Goal: Task Accomplishment & Management: Manage account settings

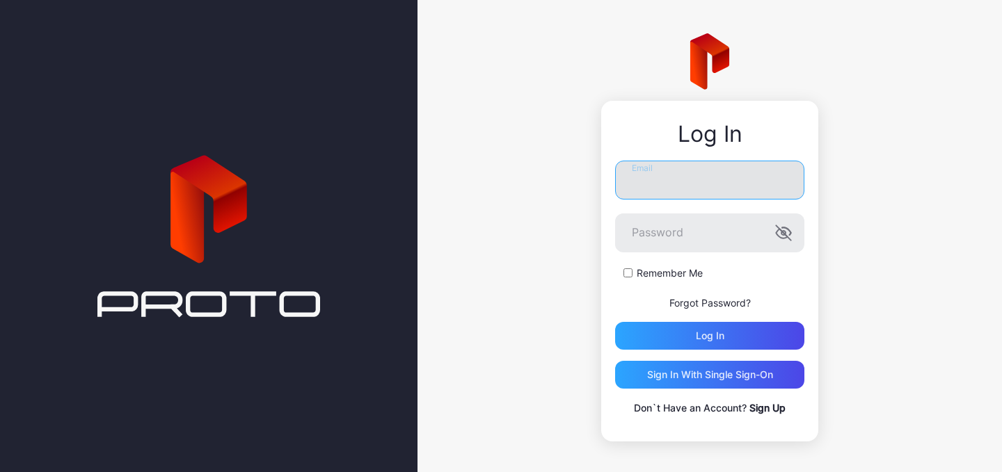
click at [724, 180] on input "Email" at bounding box center [709, 180] width 189 height 39
type input "**********"
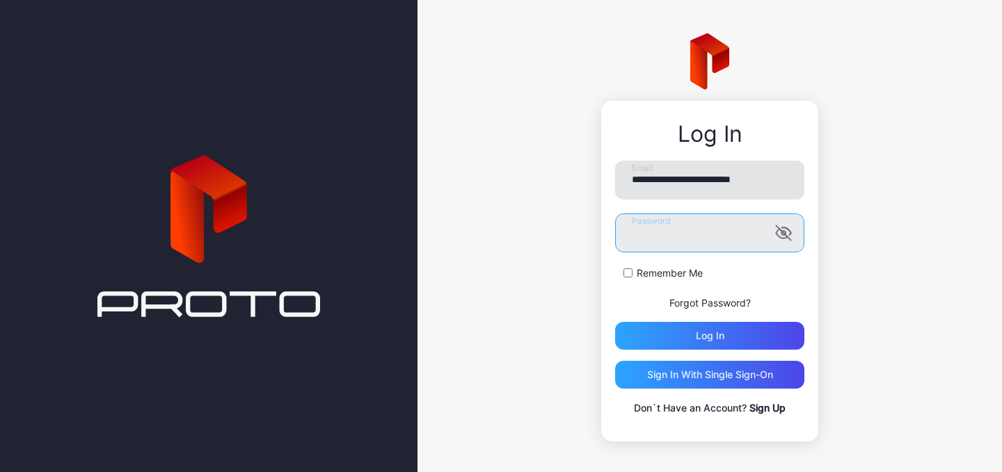
click at [615, 322] on button "Log in" at bounding box center [709, 336] width 189 height 28
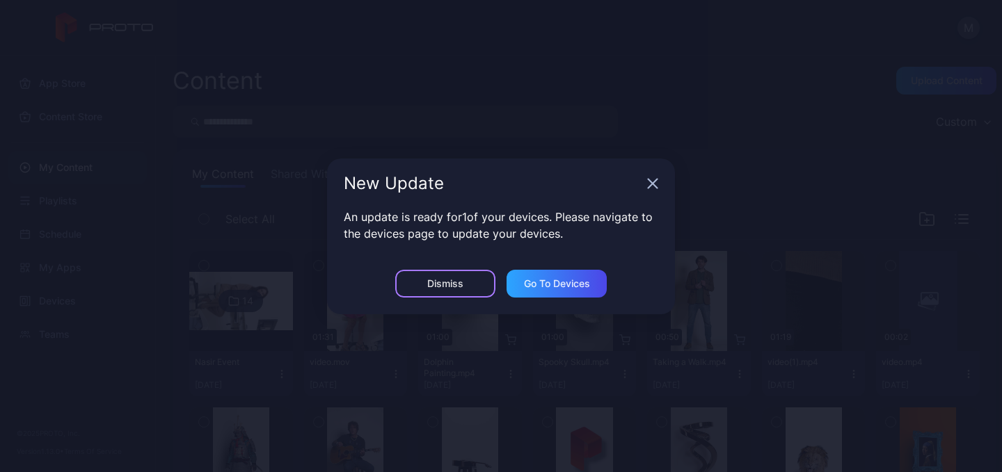
click at [443, 282] on div "Dismiss" at bounding box center [445, 283] width 36 height 11
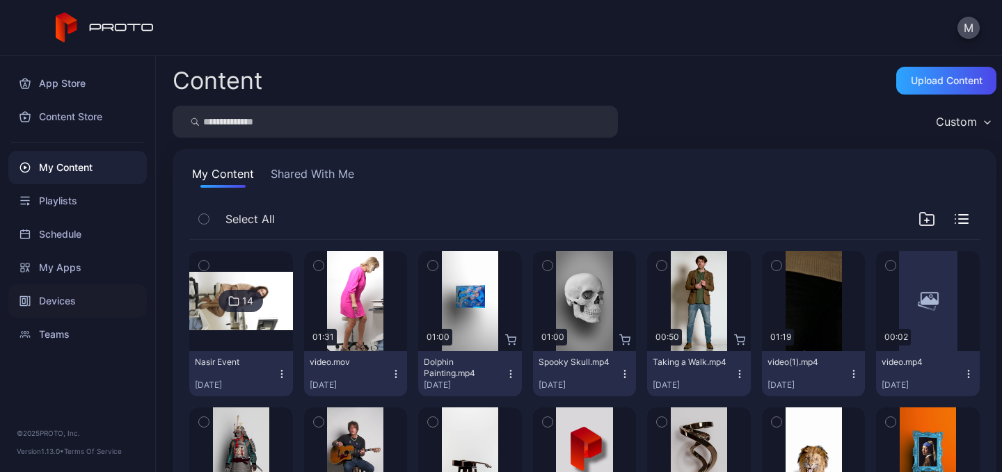
click at [61, 294] on div "Devices" at bounding box center [77, 301] width 138 height 33
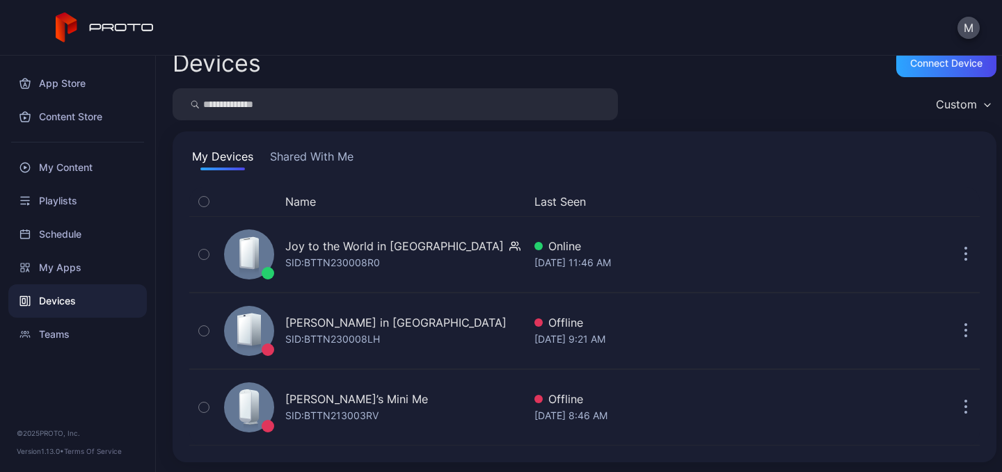
scroll to position [19, 0]
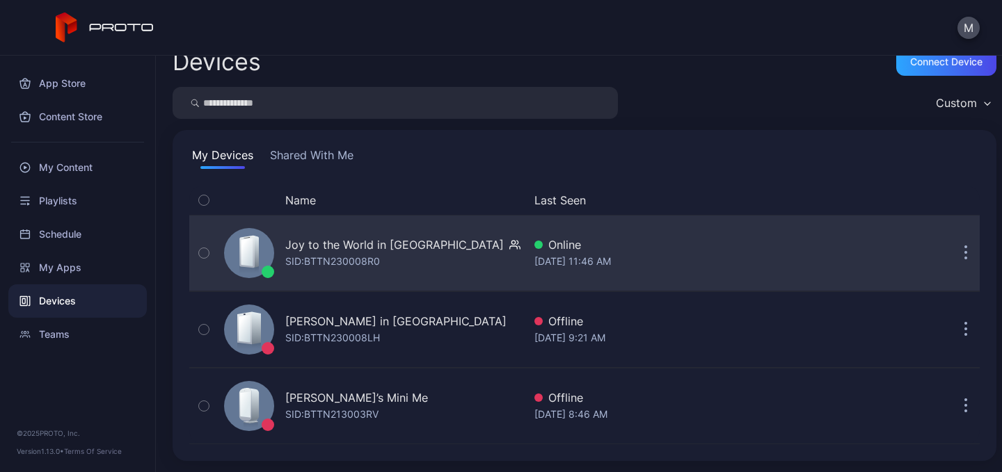
click at [952, 256] on button "button" at bounding box center [966, 253] width 28 height 28
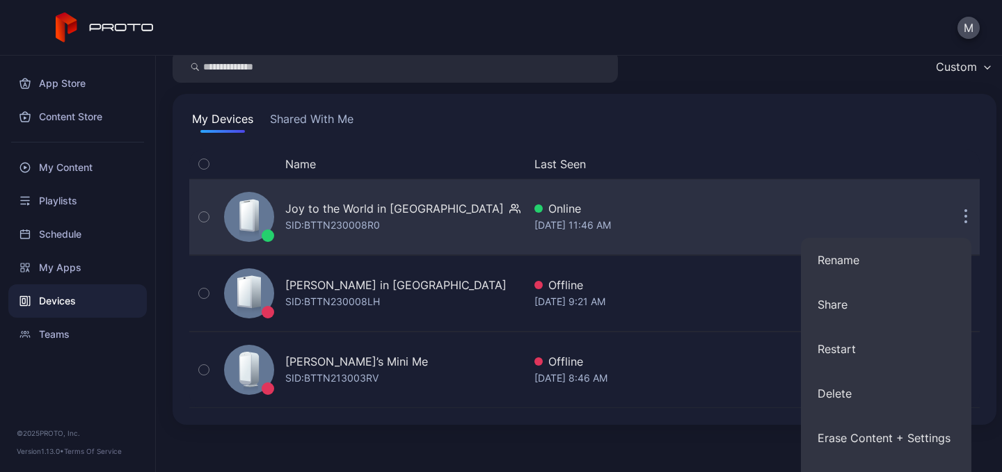
scroll to position [0, 0]
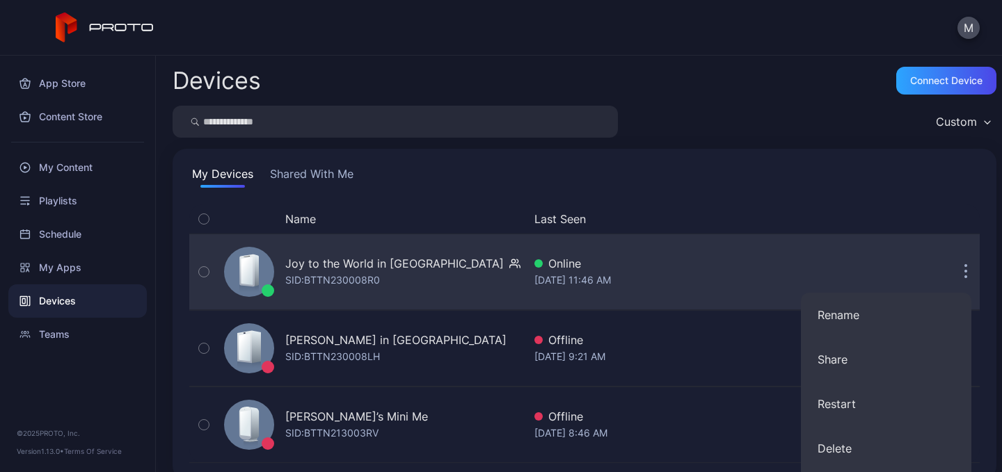
click at [559, 263] on div "Online" at bounding box center [669, 263] width 270 height 17
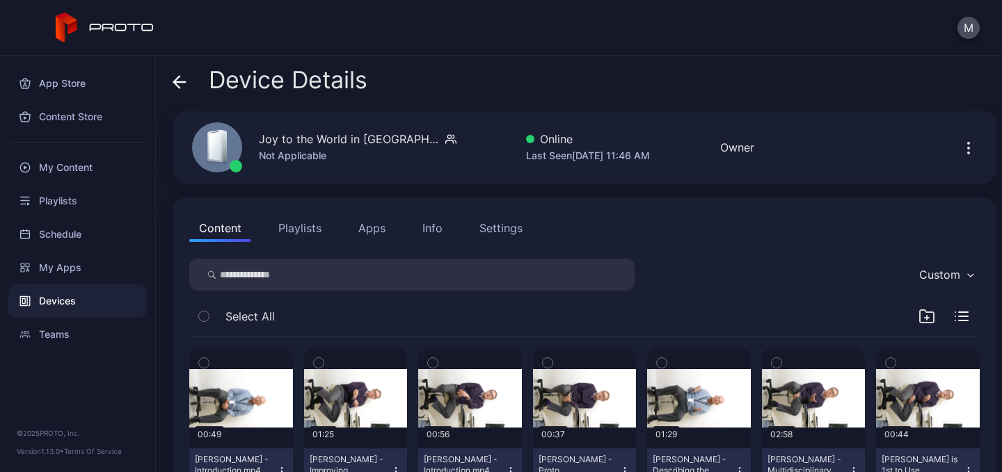
click at [960, 150] on icon "button" at bounding box center [968, 148] width 17 height 17
click at [490, 223] on div "Settings" at bounding box center [500, 228] width 43 height 17
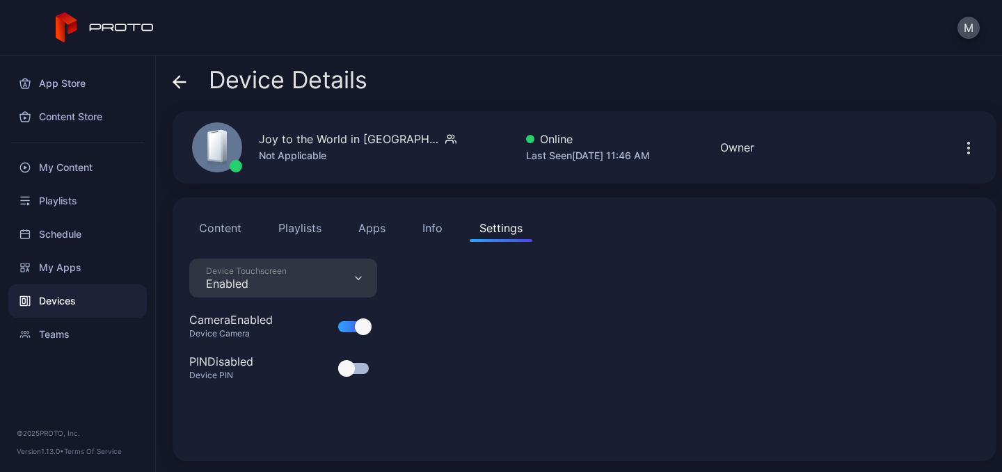
click at [359, 278] on icon "button" at bounding box center [358, 278] width 7 height 4
click at [178, 70] on span at bounding box center [180, 80] width 14 height 26
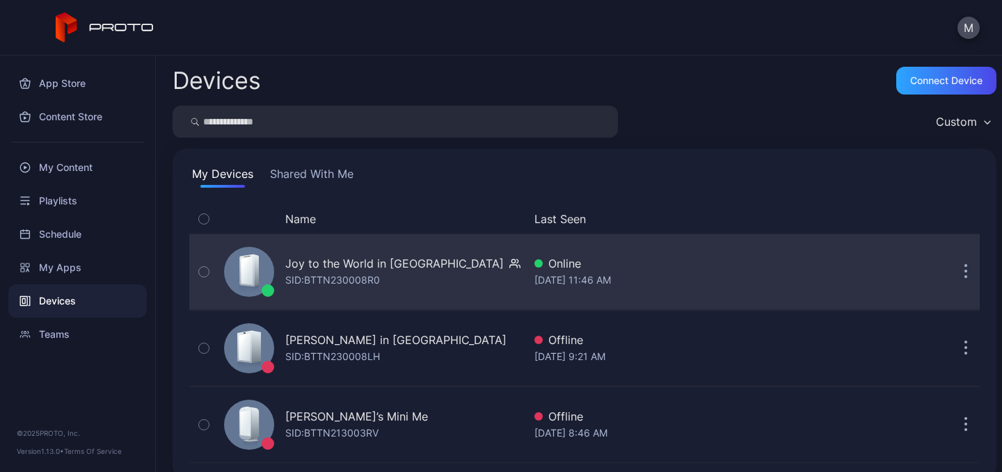
click at [964, 276] on icon "button" at bounding box center [965, 272] width 3 height 16
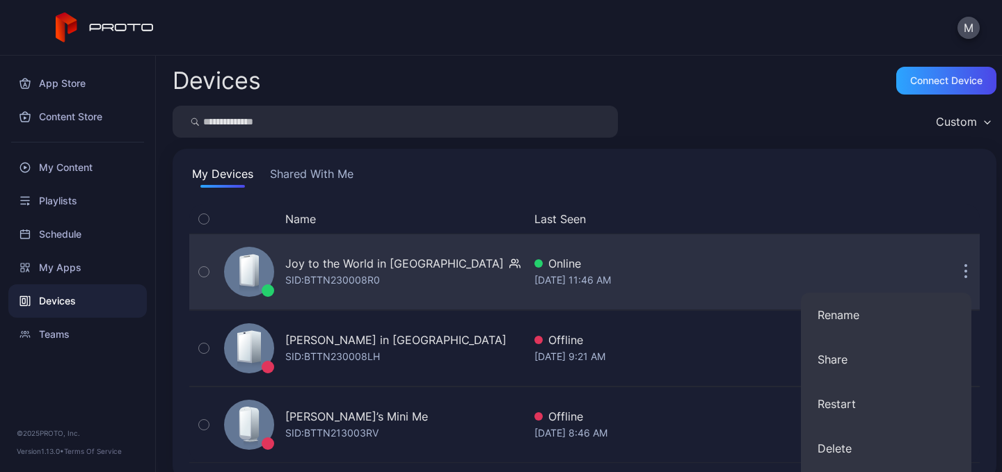
click at [952, 275] on button "button" at bounding box center [966, 272] width 28 height 28
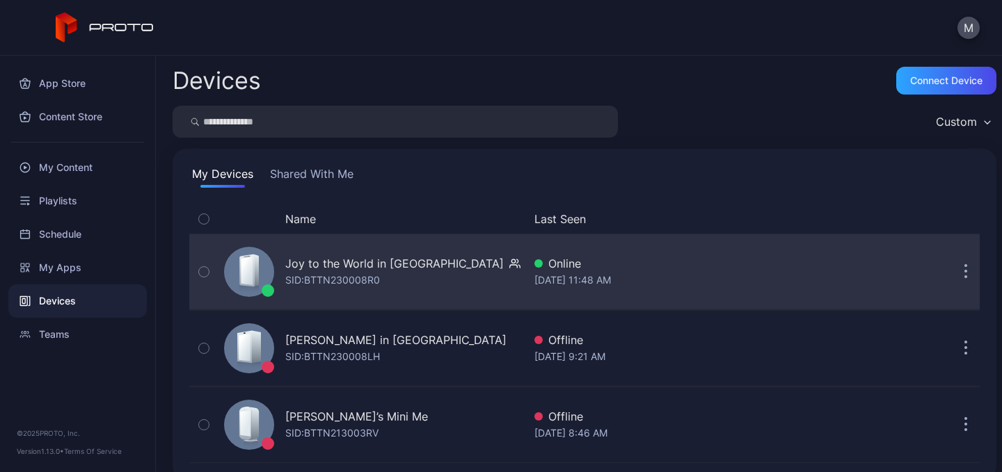
click at [965, 278] on icon "button" at bounding box center [966, 279] width 2 height 2
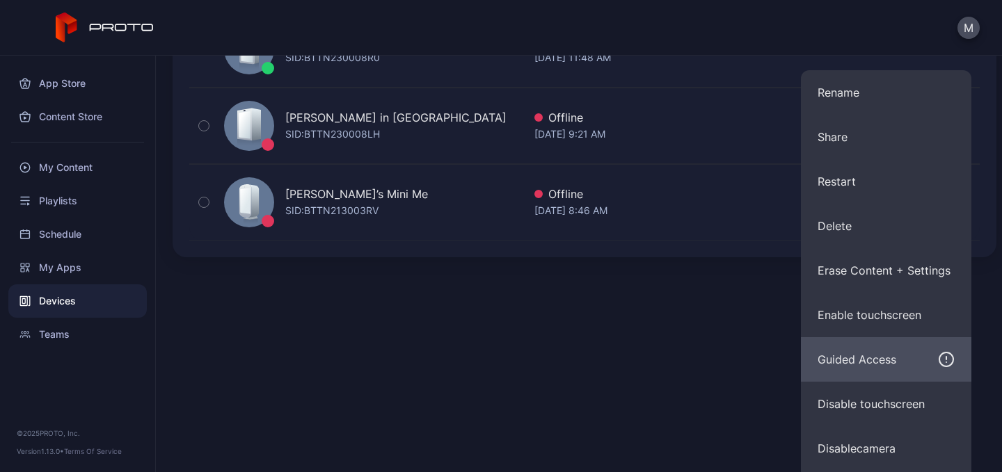
scroll to position [266, 0]
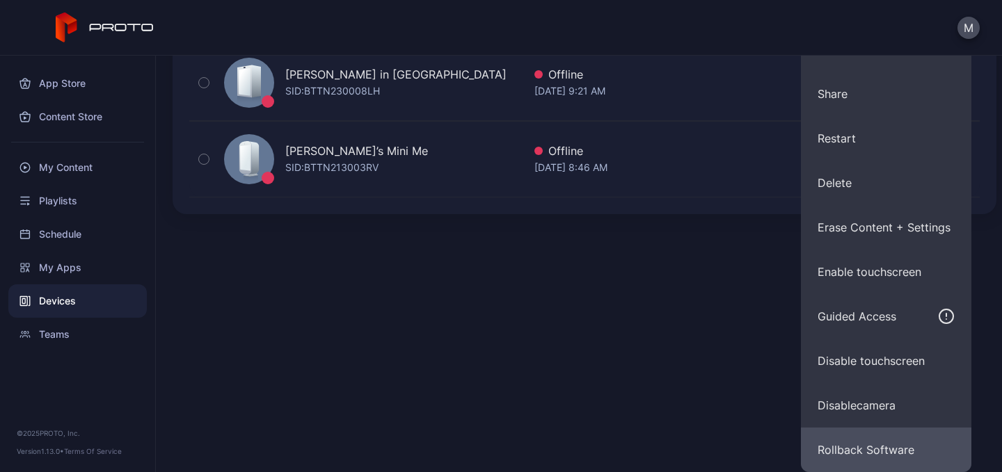
click at [870, 448] on button "Rollback Software" at bounding box center [886, 450] width 170 height 45
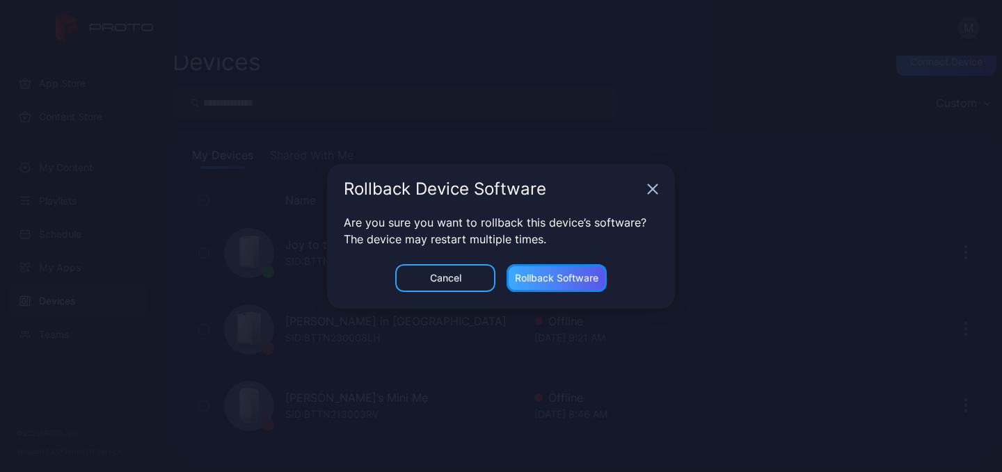
click at [548, 282] on div "Rollback Software" at bounding box center [556, 278] width 83 height 11
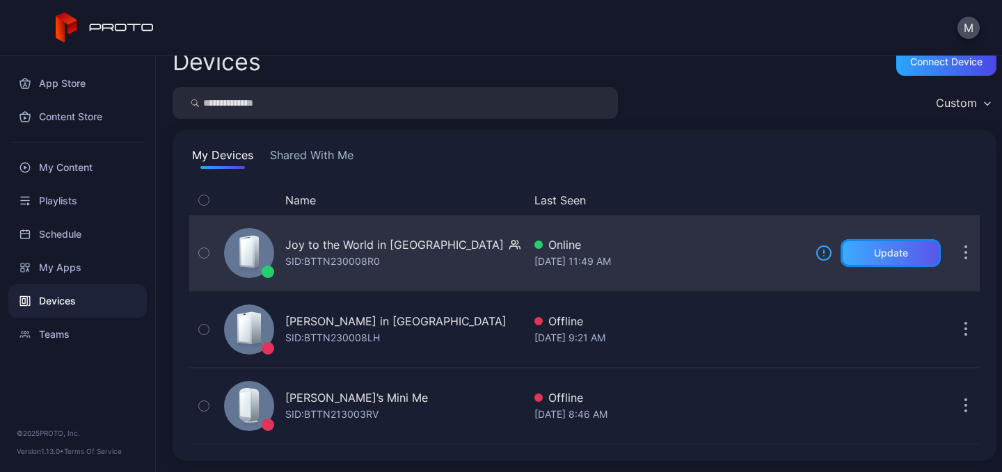
click at [874, 248] on div "Update" at bounding box center [891, 253] width 34 height 11
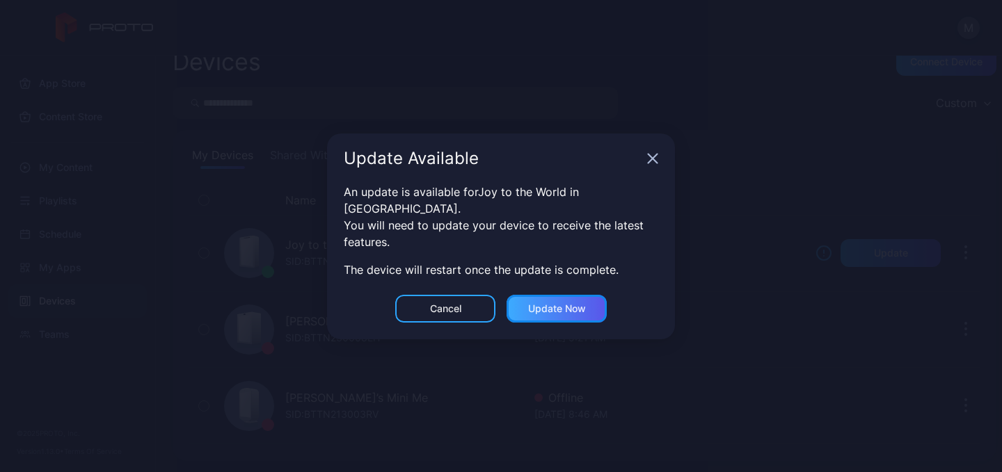
click at [568, 303] on div "Update now" at bounding box center [557, 308] width 58 height 11
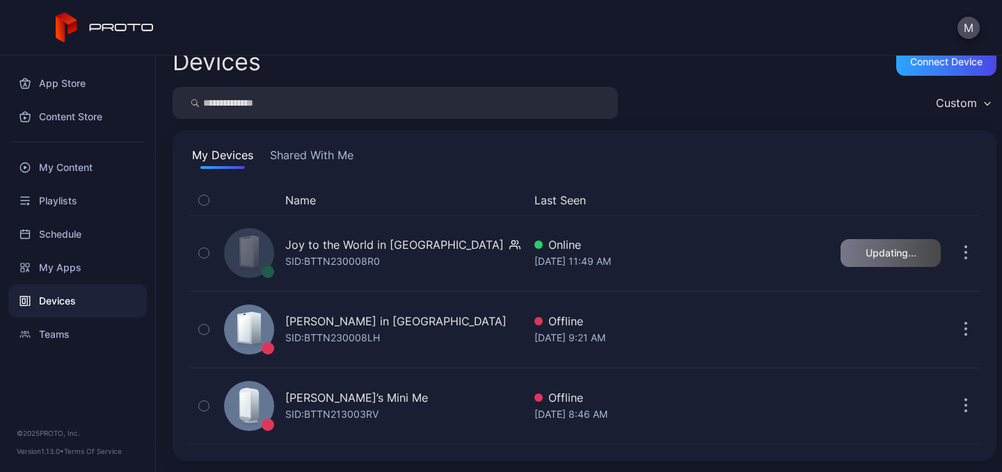
click at [305, 152] on button "Shared With Me" at bounding box center [311, 158] width 89 height 22
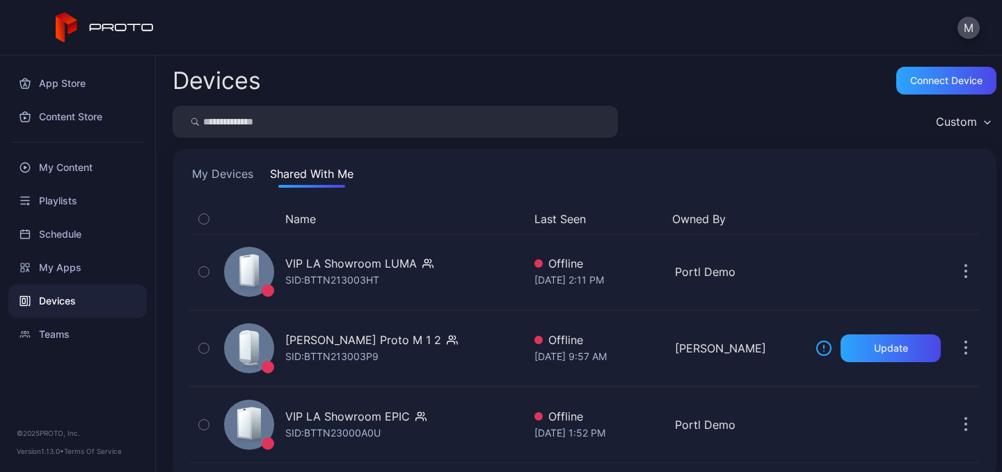
click at [235, 178] on button "My Devices" at bounding box center [222, 177] width 67 height 22
